Goal: Task Accomplishment & Management: Use online tool/utility

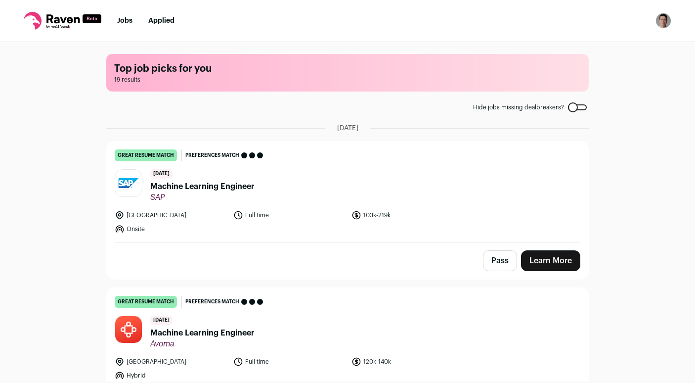
scroll to position [710, 0]
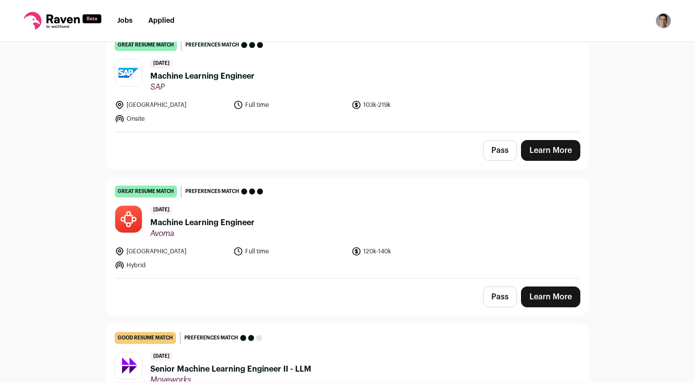
scroll to position [114, 0]
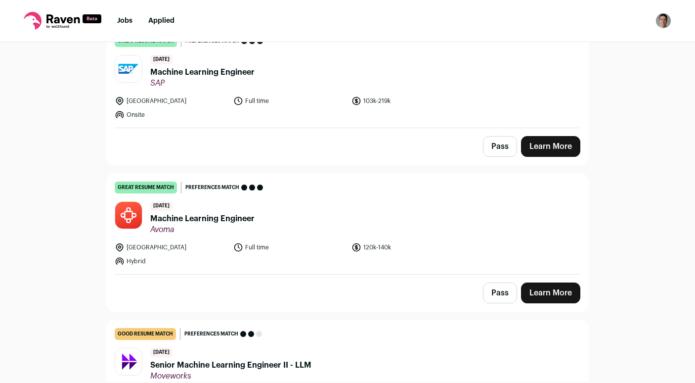
click at [204, 218] on span "Machine Learning Engineer" at bounding box center [202, 219] width 104 height 12
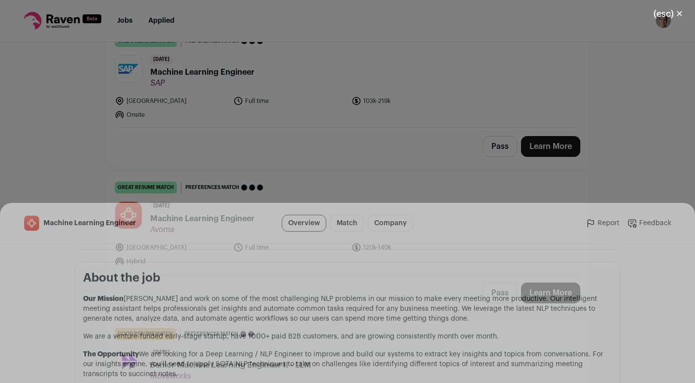
scroll to position [441, 0]
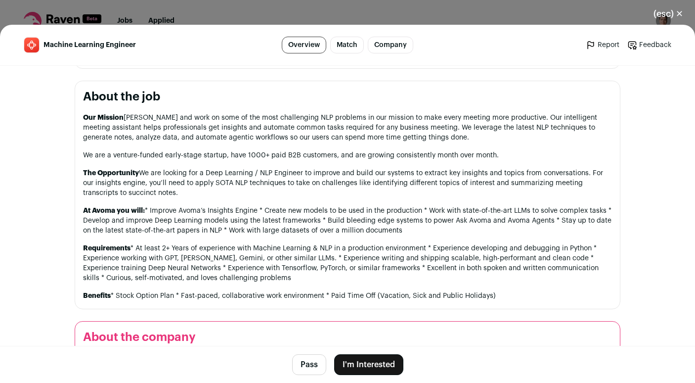
click at [304, 363] on button "Pass" at bounding box center [309, 364] width 34 height 21
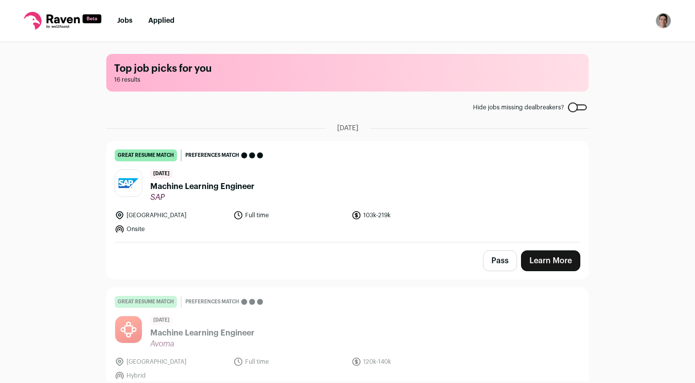
click at [222, 188] on span "Machine Learning Engineer" at bounding box center [202, 187] width 104 height 12
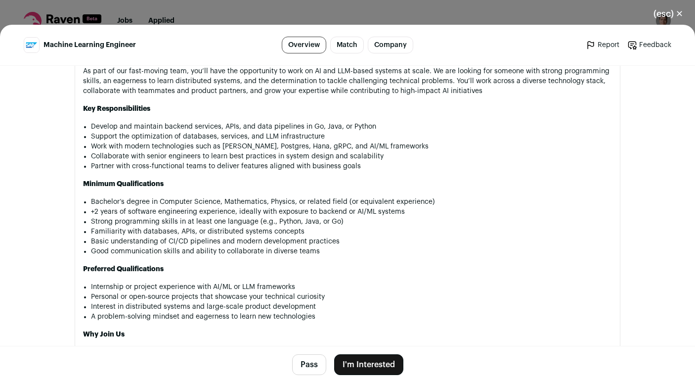
scroll to position [658, 0]
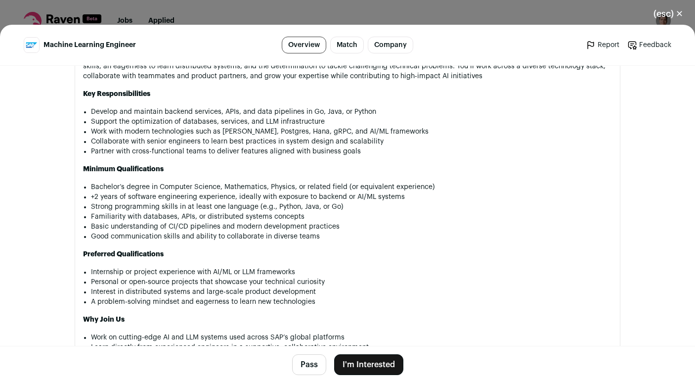
click at [318, 362] on button "Pass" at bounding box center [309, 364] width 34 height 21
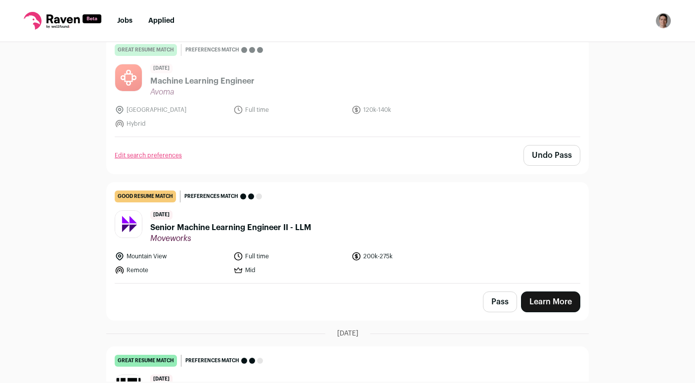
scroll to position [314, 0]
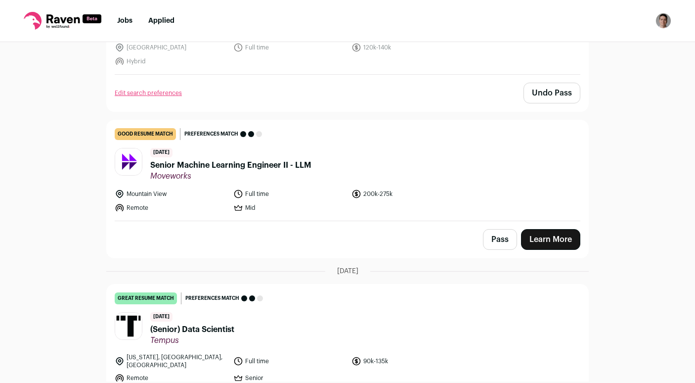
click at [263, 167] on span "Senior Machine Learning Engineer II - LLM" at bounding box center [230, 165] width 161 height 12
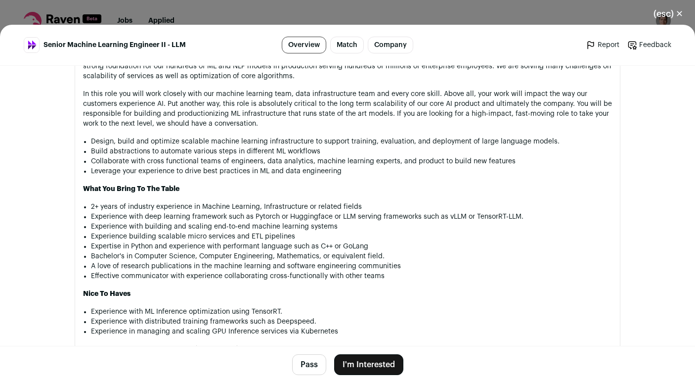
scroll to position [628, 0]
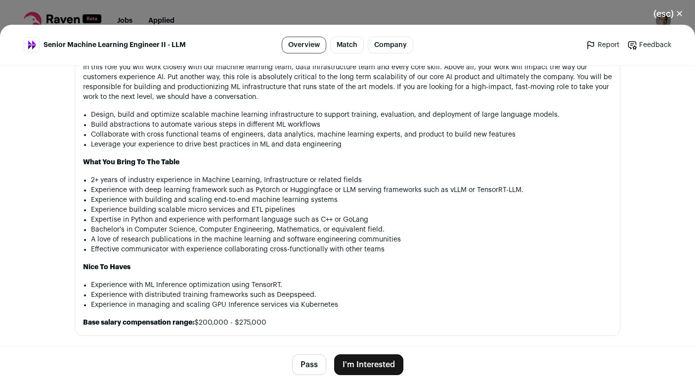
click at [307, 367] on button "Pass" at bounding box center [309, 364] width 34 height 21
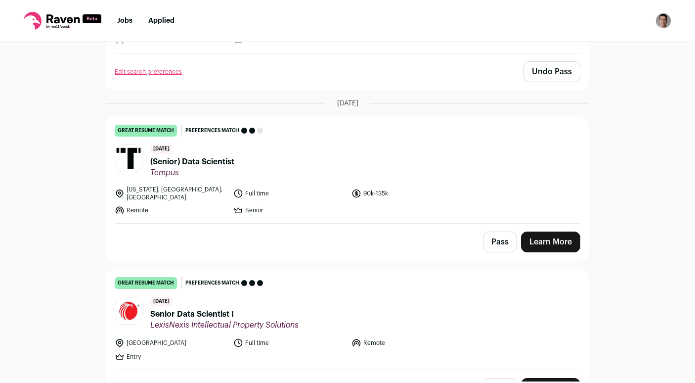
scroll to position [487, 0]
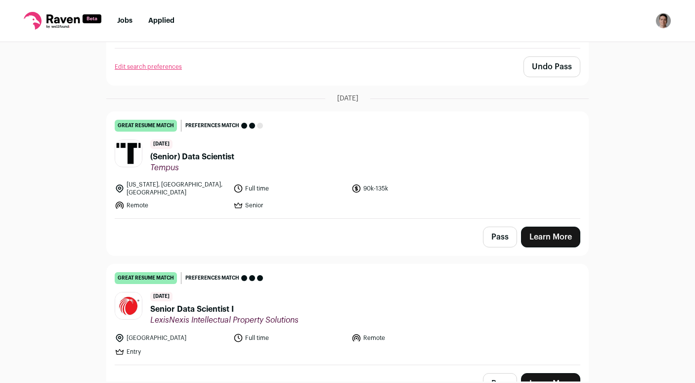
click at [165, 151] on span "(Senior) Data Scientist" at bounding box center [192, 157] width 84 height 12
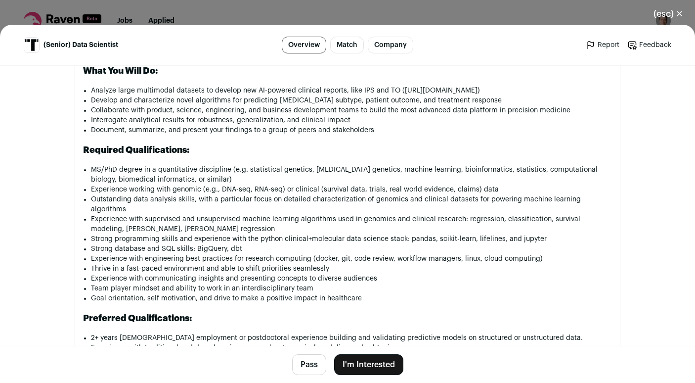
scroll to position [686, 0]
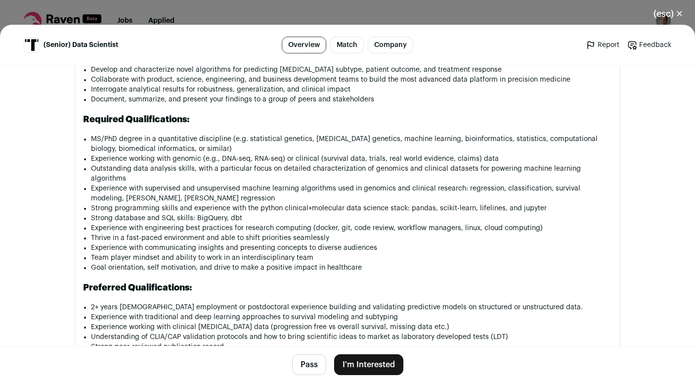
click at [305, 365] on button "Pass" at bounding box center [309, 364] width 34 height 21
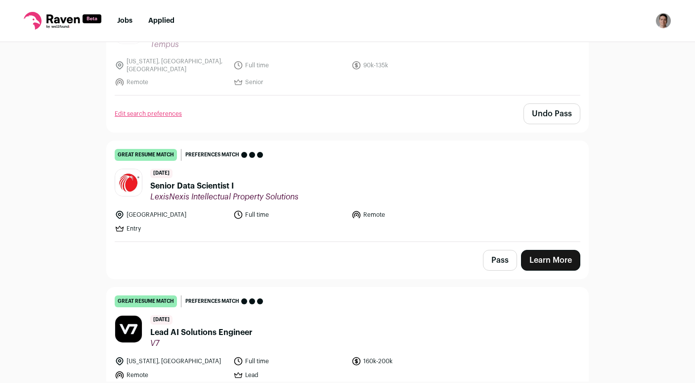
scroll to position [648, 0]
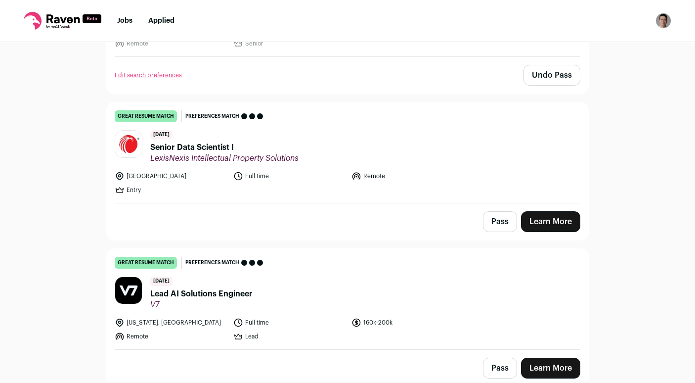
click at [196, 142] on span "Senior Data Scientist I" at bounding box center [224, 147] width 148 height 12
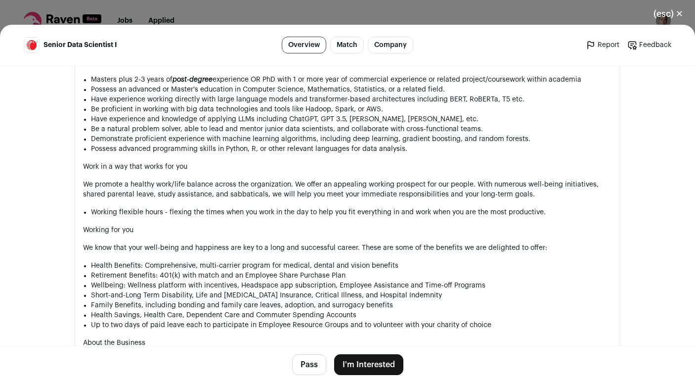
scroll to position [825, 0]
click at [662, 9] on button "(esc) ✕" at bounding box center [668, 14] width 53 height 22
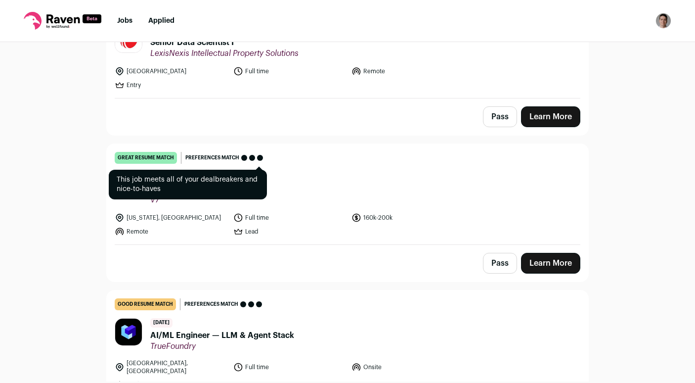
scroll to position [758, 0]
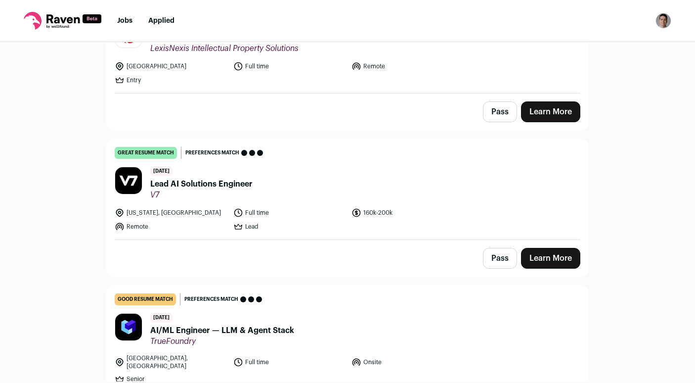
click at [212, 170] on div "16 days ago Lead AI Solutions Engineer V7" at bounding box center [201, 183] width 102 height 33
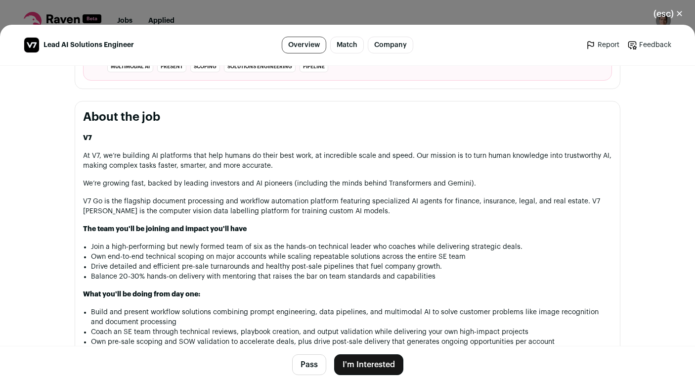
scroll to position [501, 0]
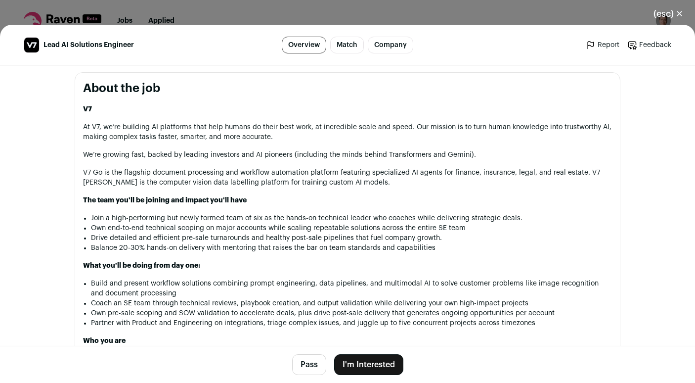
click at [309, 363] on button "Pass" at bounding box center [309, 364] width 34 height 21
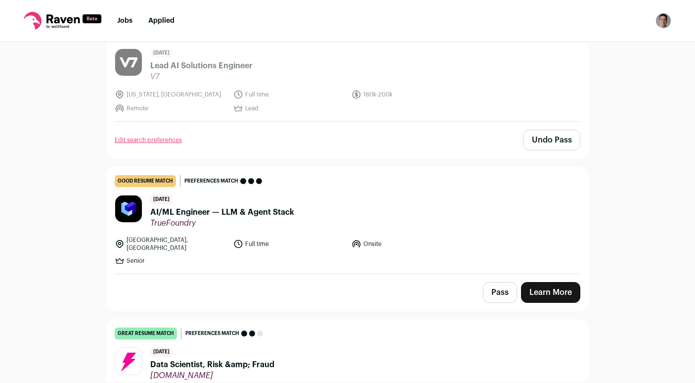
scroll to position [877, 0]
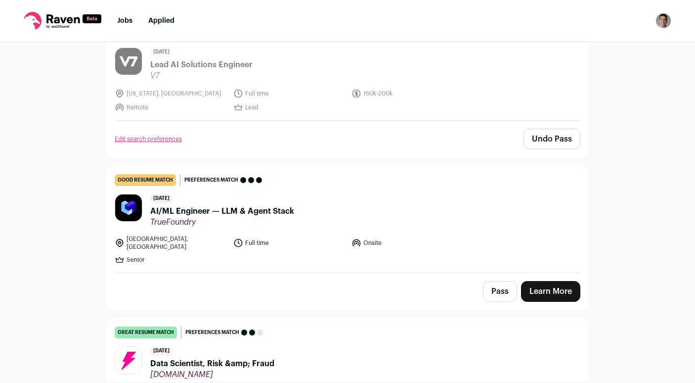
click at [283, 205] on span "AI/ML Engineer — LLM & Agent Stack" at bounding box center [222, 211] width 144 height 12
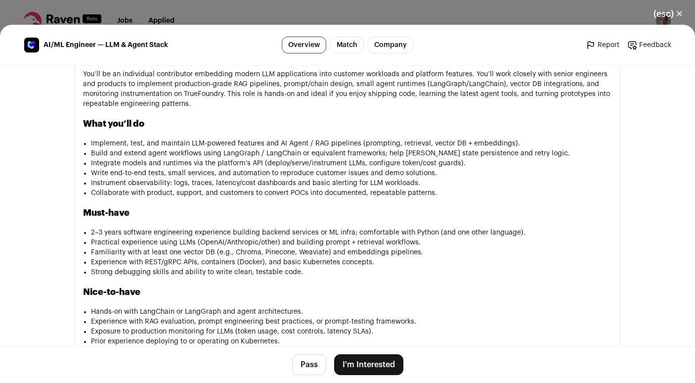
scroll to position [664, 0]
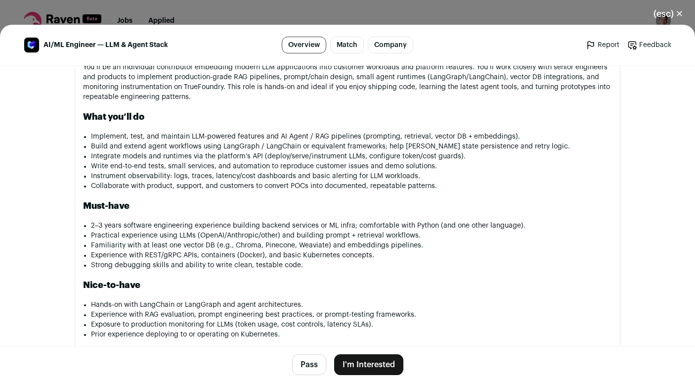
click at [304, 362] on button "Pass" at bounding box center [309, 364] width 34 height 21
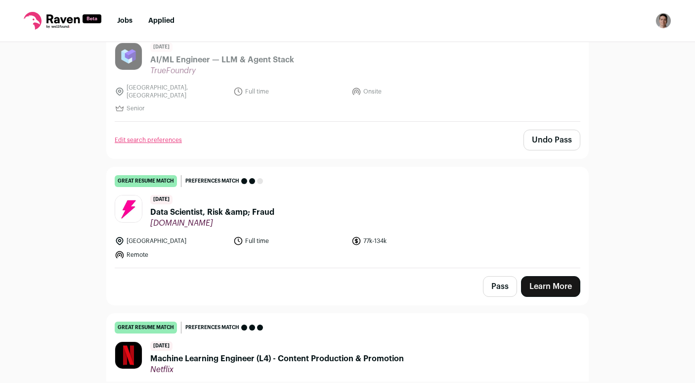
scroll to position [1103, 0]
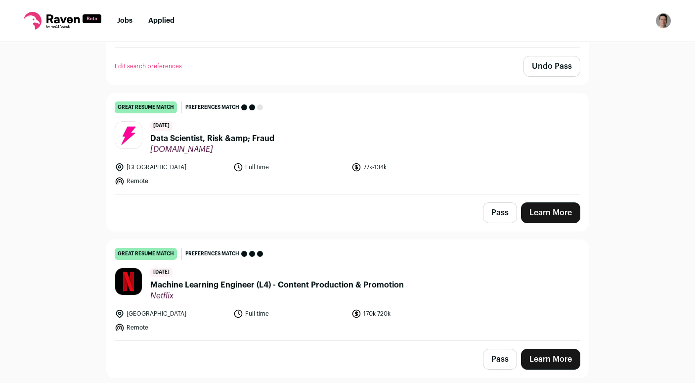
click at [228, 133] on span "Data Scientist, Risk &amp; Fraud" at bounding box center [212, 139] width 124 height 12
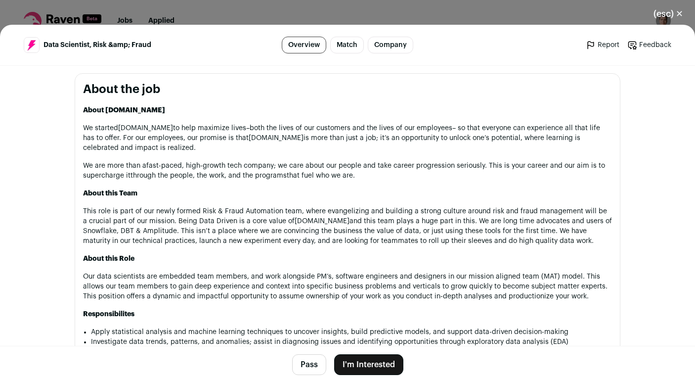
scroll to position [486, 0]
click at [659, 12] on button "(esc) ✕" at bounding box center [668, 14] width 53 height 22
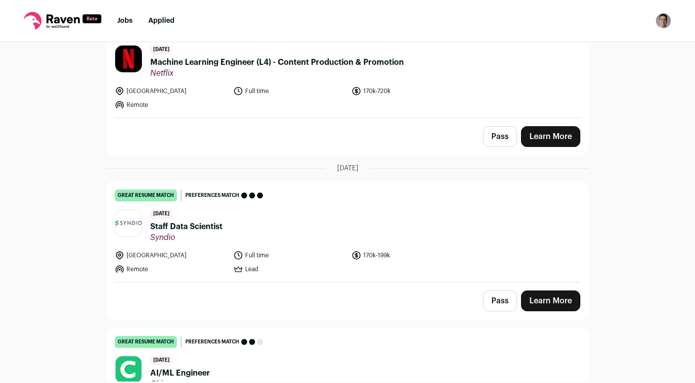
scroll to position [1384, 0]
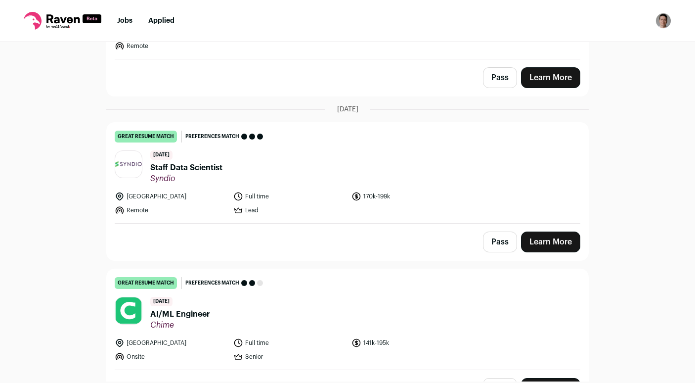
click at [209, 162] on span "Staff Data Scientist" at bounding box center [186, 168] width 72 height 12
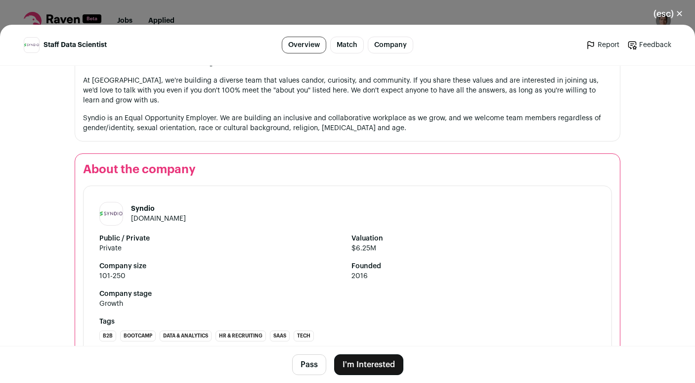
scroll to position [1403, 0]
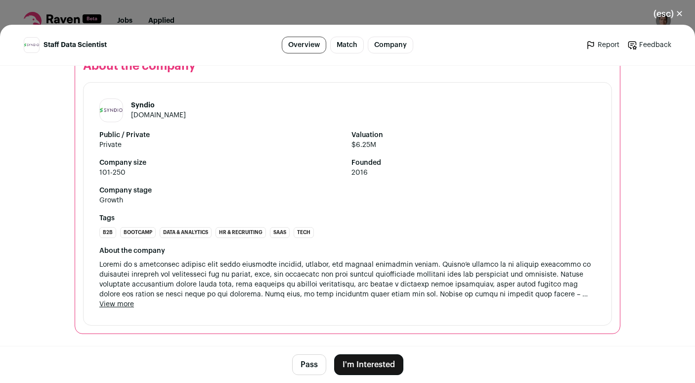
click at [662, 11] on button "(esc) ✕" at bounding box center [668, 14] width 53 height 22
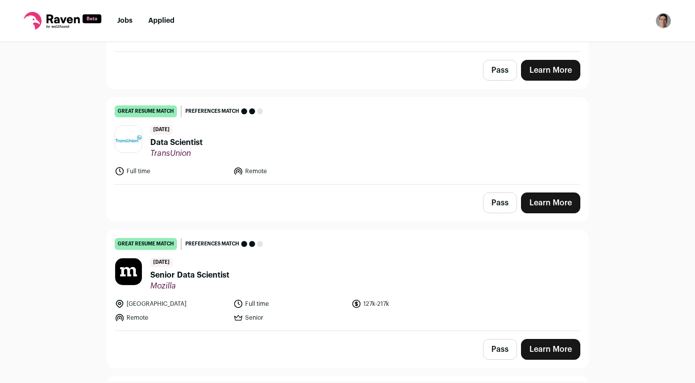
scroll to position [1962, 0]
